Goal: Task Accomplishment & Management: Manage account settings

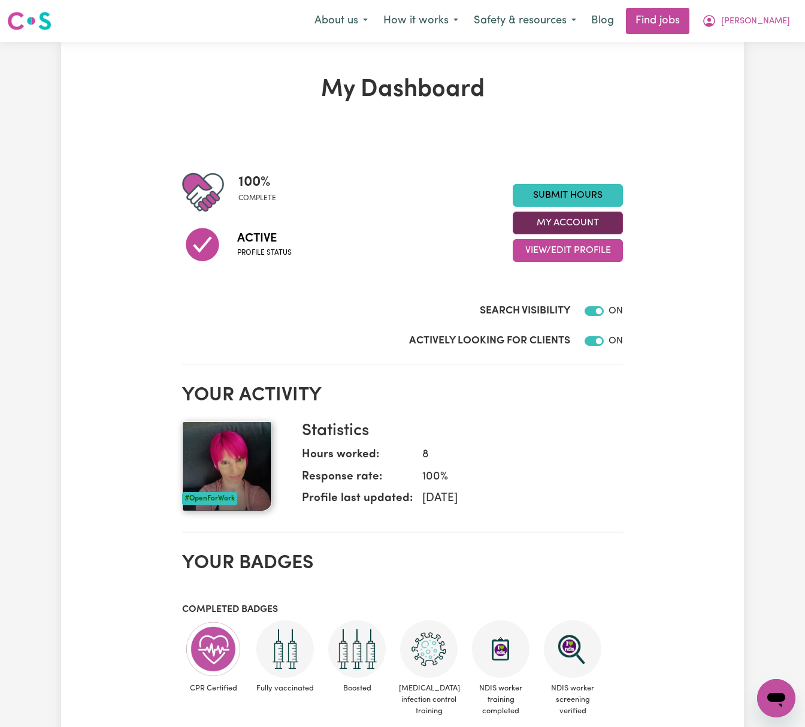
click at [598, 223] on button "My Account" at bounding box center [568, 222] width 110 height 23
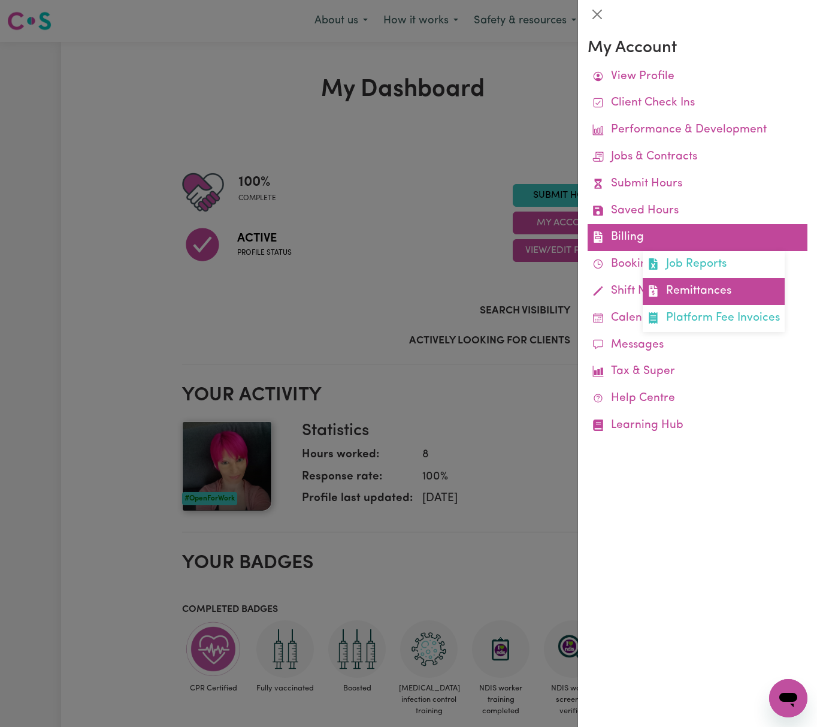
click at [724, 288] on link "Remittances" at bounding box center [714, 291] width 142 height 27
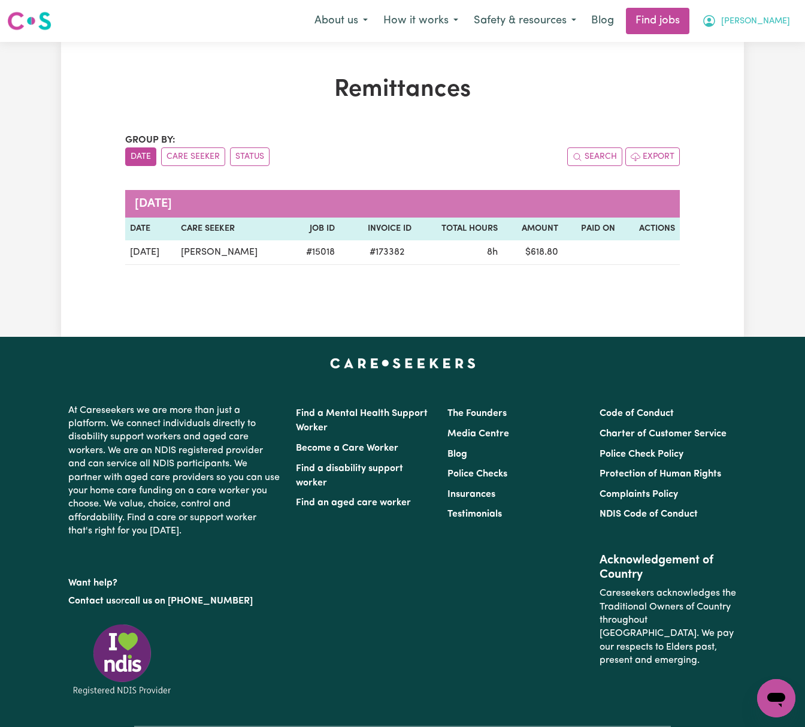
click at [782, 23] on span "[PERSON_NAME]" at bounding box center [755, 21] width 69 height 13
click at [779, 70] on link "My Dashboard" at bounding box center [750, 69] width 95 height 23
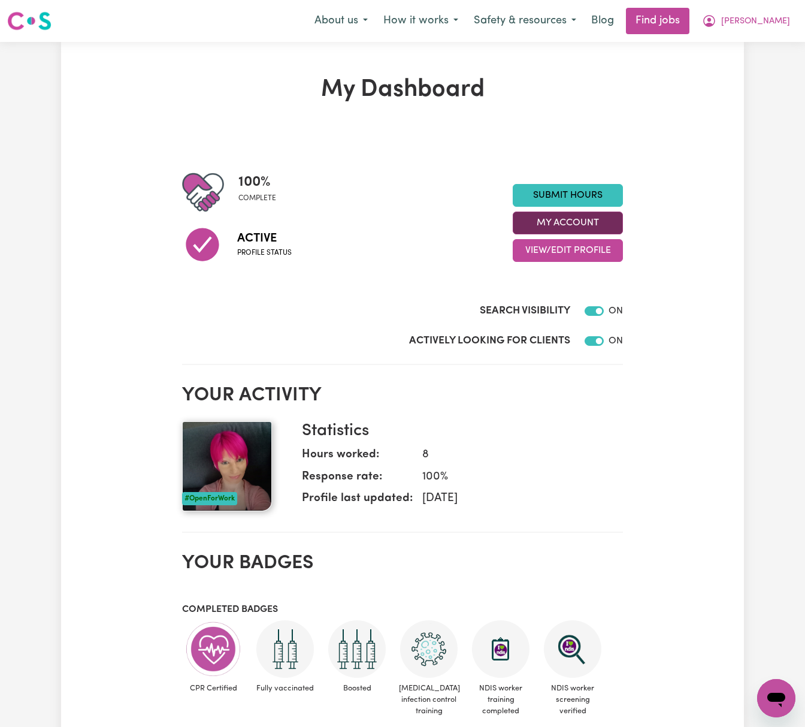
click at [586, 226] on button "My Account" at bounding box center [568, 222] width 110 height 23
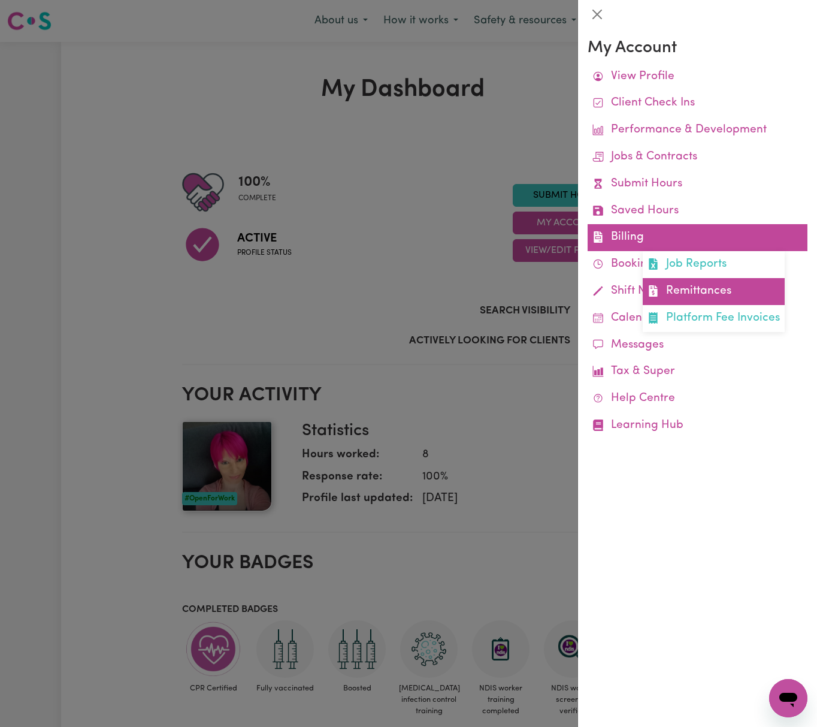
click at [676, 298] on link "Remittances" at bounding box center [714, 291] width 142 height 27
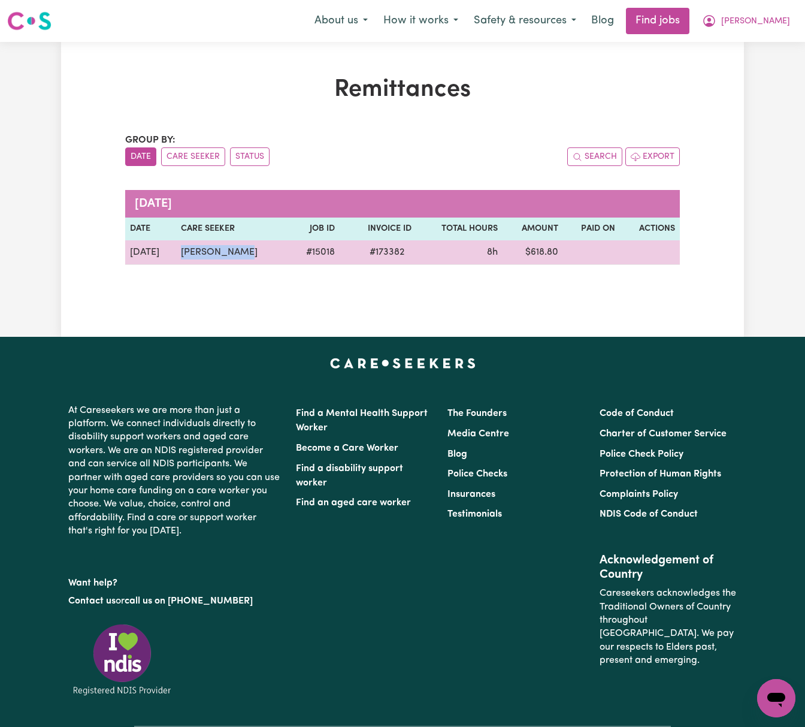
drag, startPoint x: 246, startPoint y: 258, endPoint x: 176, endPoint y: 250, distance: 69.9
click at [176, 250] on tr "[DATE][STREET_ADDRESS][PERSON_NAME] 8h $ 618.80" at bounding box center [402, 252] width 555 height 25
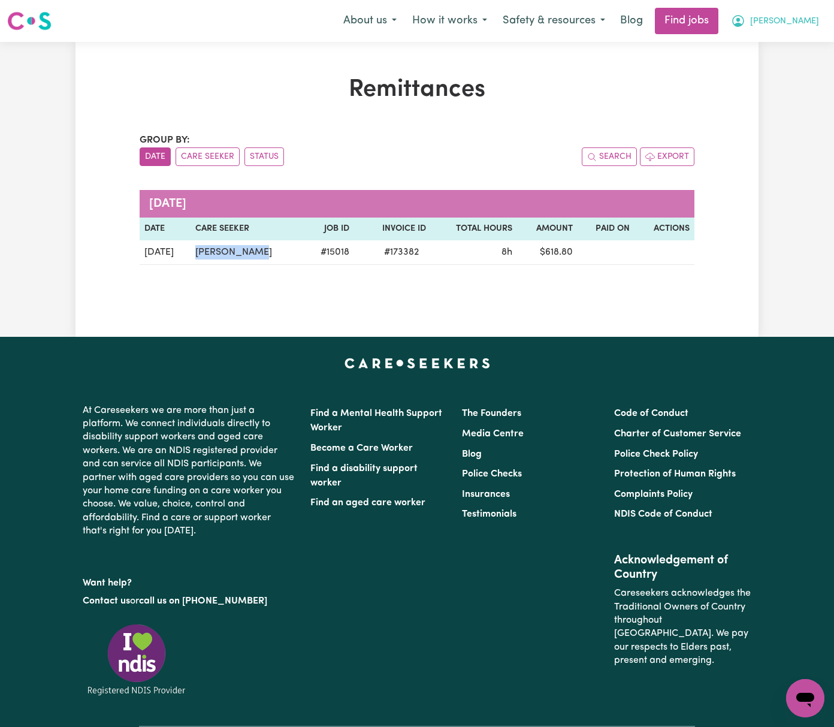
click at [802, 25] on button "[PERSON_NAME]" at bounding box center [775, 20] width 104 height 25
click at [804, 68] on link "My Dashboard" at bounding box center [779, 69] width 95 height 23
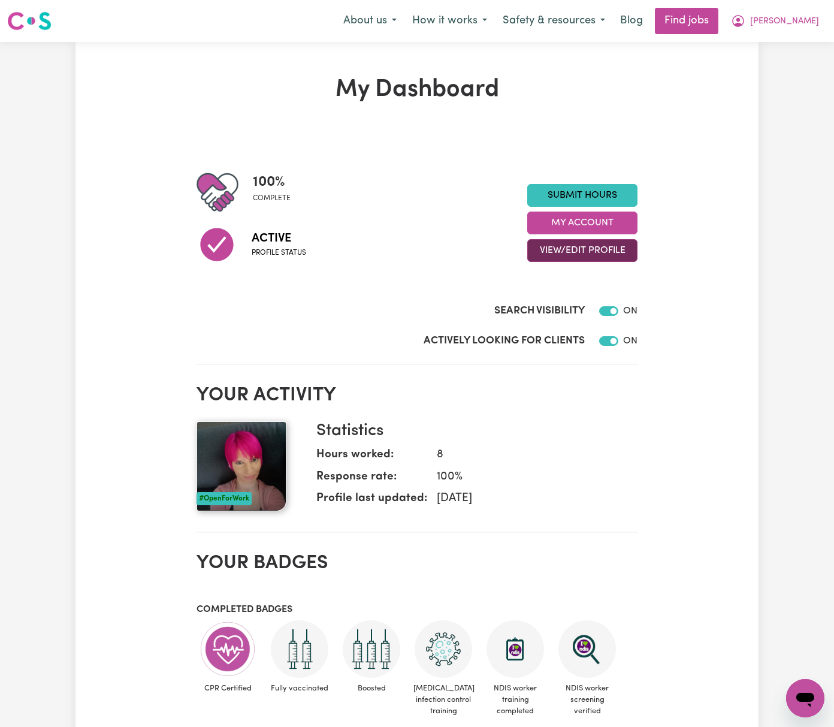
click at [624, 250] on button "View/Edit Profile" at bounding box center [582, 250] width 110 height 23
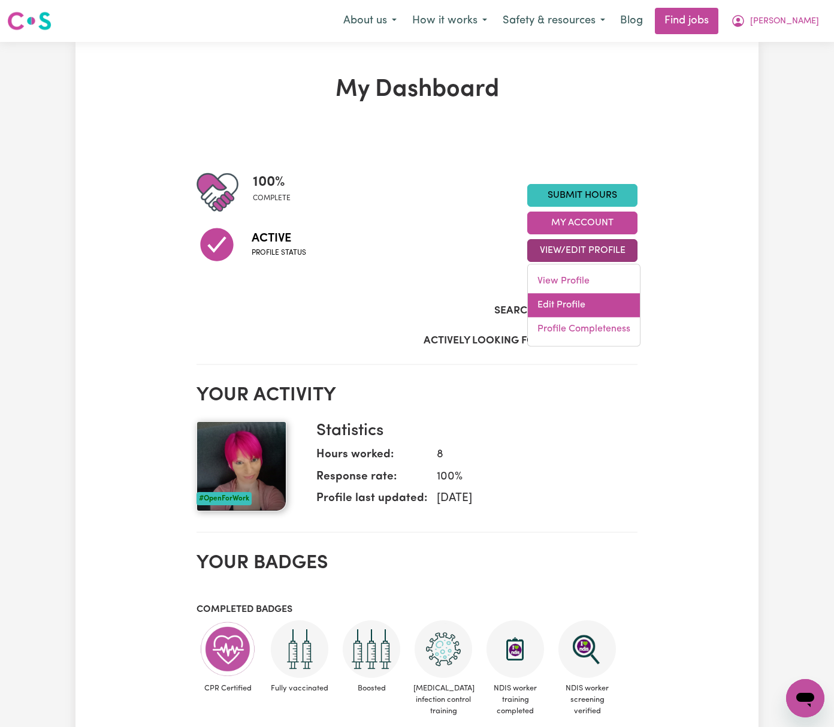
click at [613, 312] on link "Edit Profile" at bounding box center [584, 305] width 112 height 24
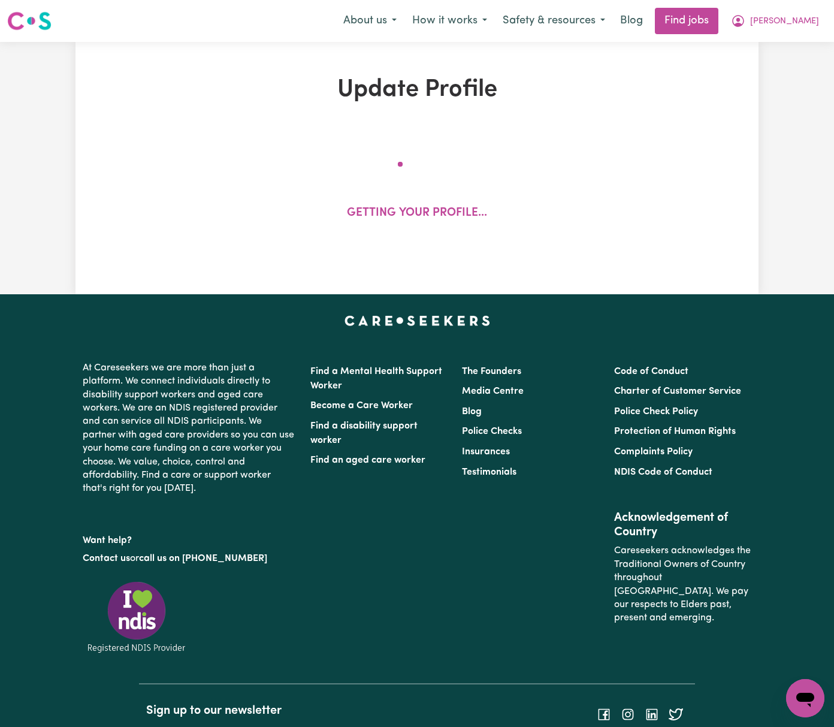
select select "[DEMOGRAPHIC_DATA]"
select select "[DEMOGRAPHIC_DATA] Citizen"
select select "Studying a healthcare related degree or qualification"
select select "80"
select select "100"
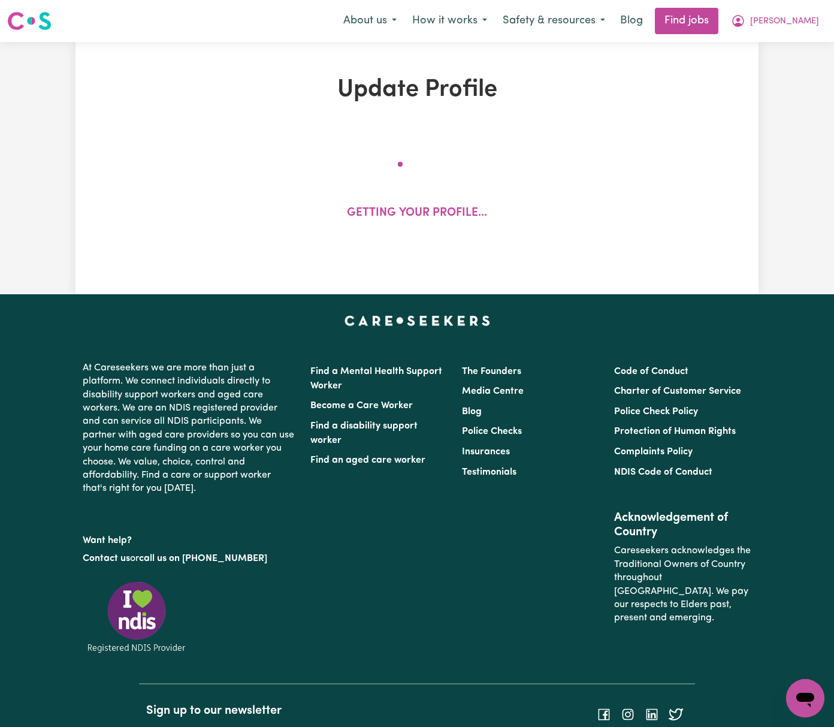
select select "120"
select select "160"
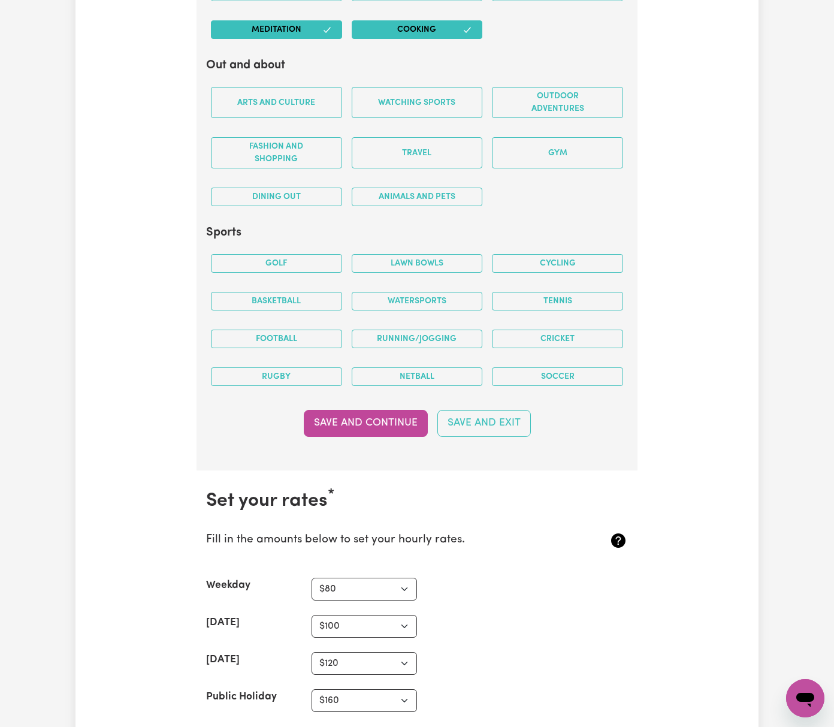
scroll to position [3674, 0]
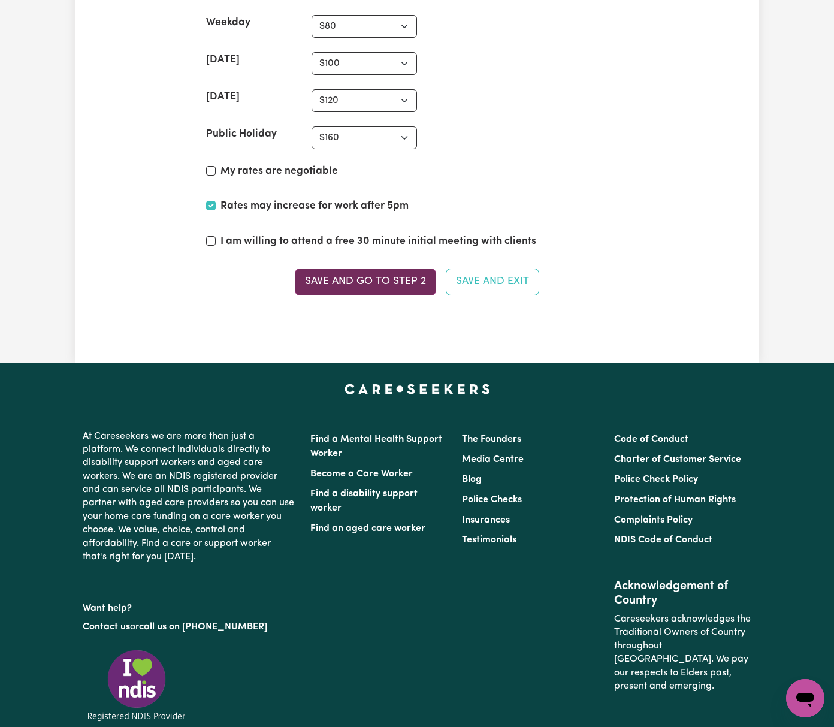
click at [382, 268] on button "Save and go to Step 2" at bounding box center [365, 281] width 141 height 26
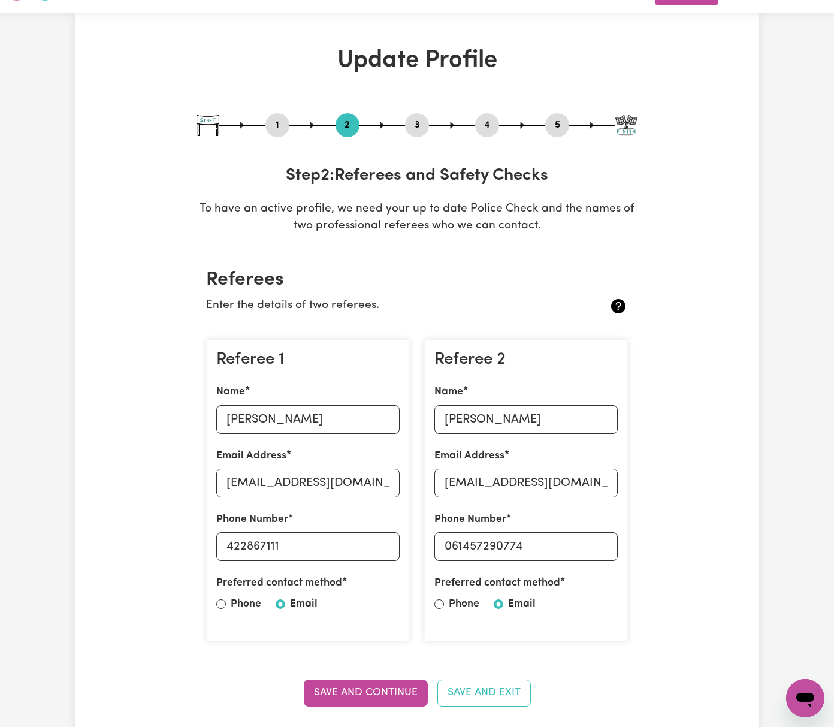
scroll to position [0, 0]
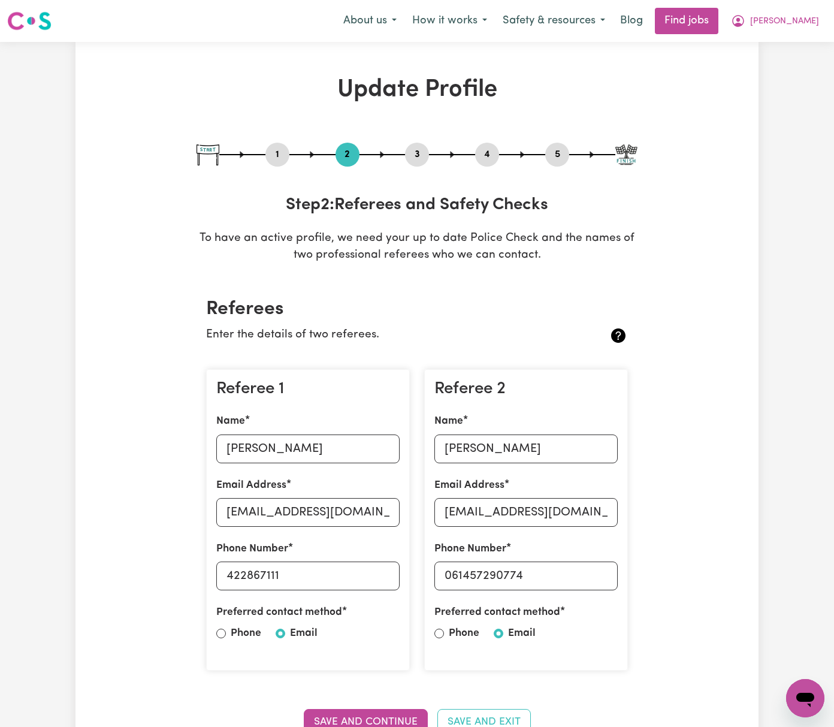
click at [413, 155] on button "3" at bounding box center [417, 155] width 24 height 16
select select "2018"
select select "2021"
select select "Certificate III (Individual Support)"
